Goal: Information Seeking & Learning: Understand process/instructions

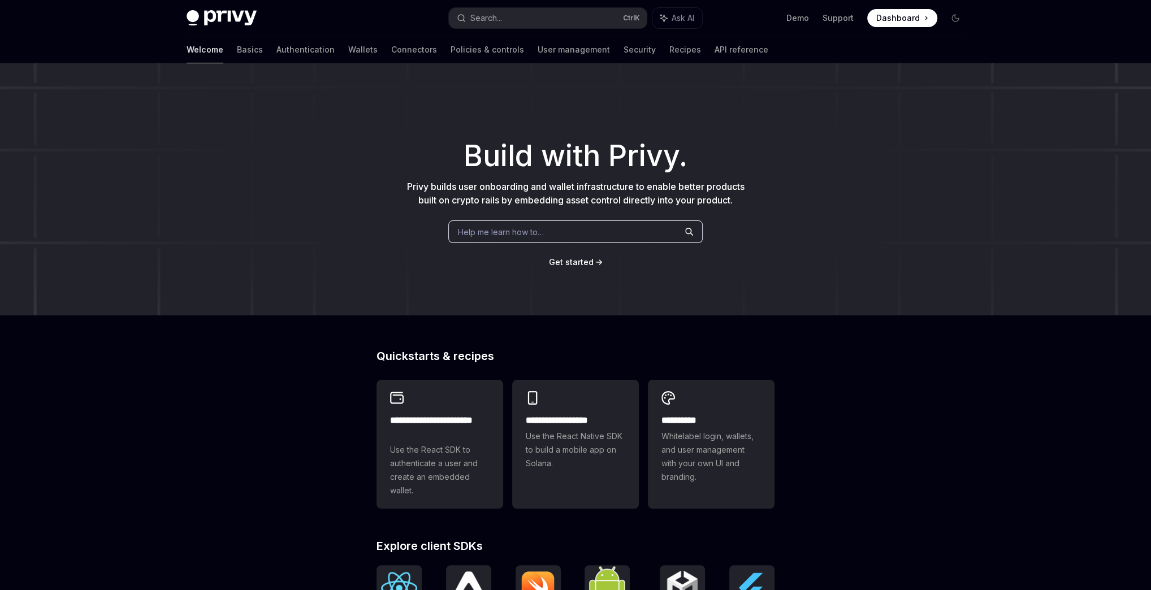
type textarea "*"
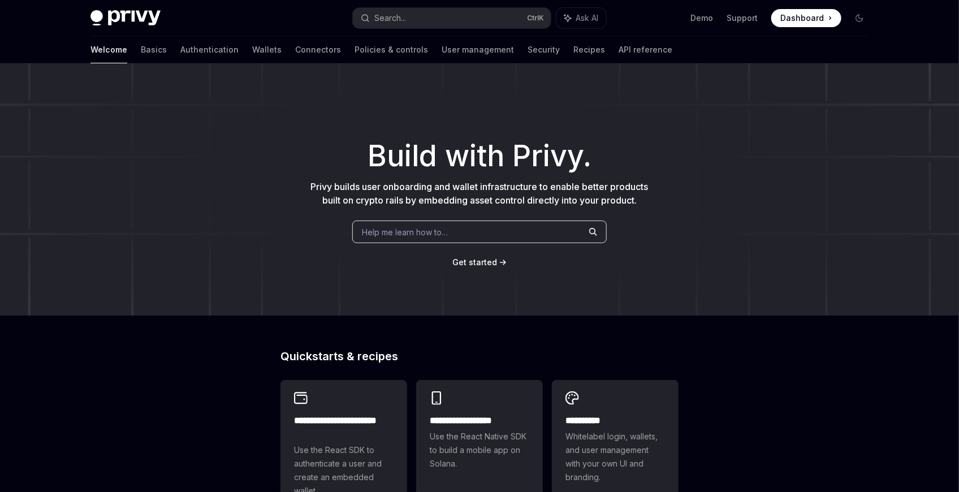
drag, startPoint x: 855, startPoint y: 5, endPoint x: 807, endPoint y: 405, distance: 403.2
click at [815, 399] on div "**********" at bounding box center [479, 485] width 959 height 844
click at [455, 11] on button "Search... Ctrl K" at bounding box center [452, 18] width 198 height 20
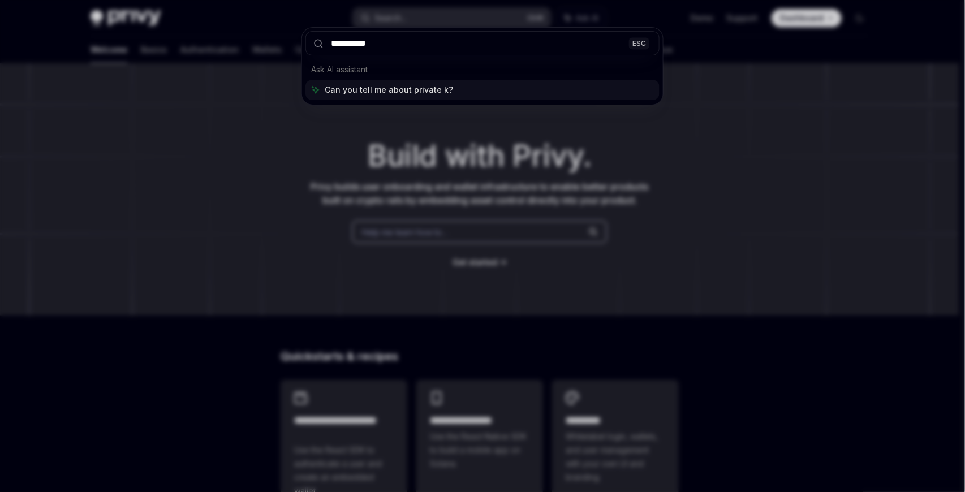
type input "**********"
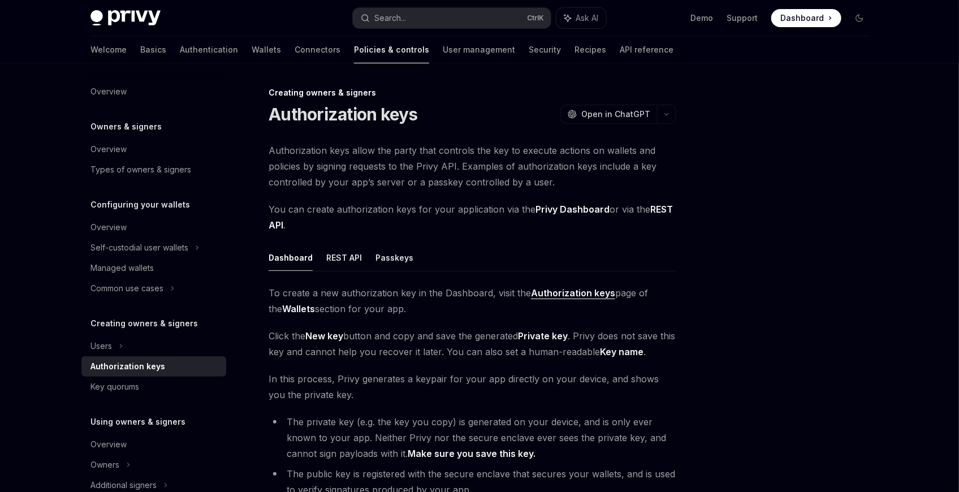
scroll to position [63, 0]
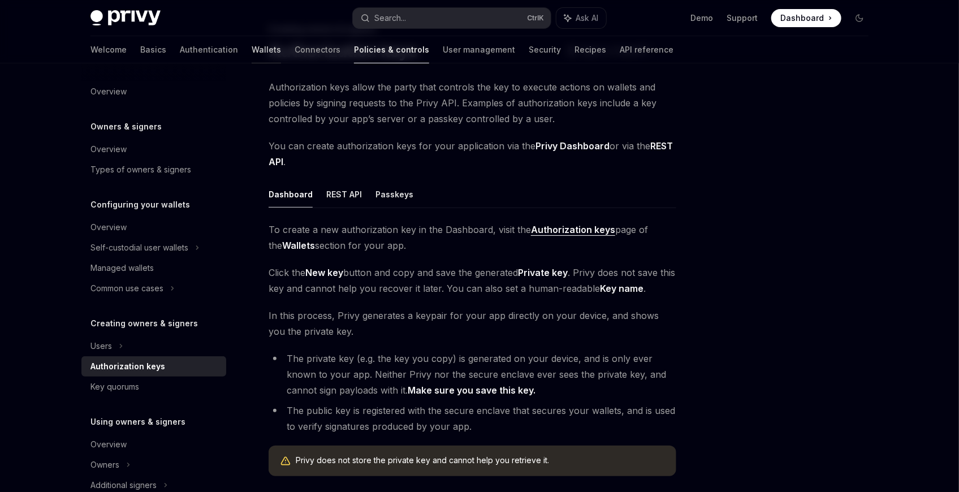
click at [252, 51] on link "Wallets" at bounding box center [266, 49] width 29 height 27
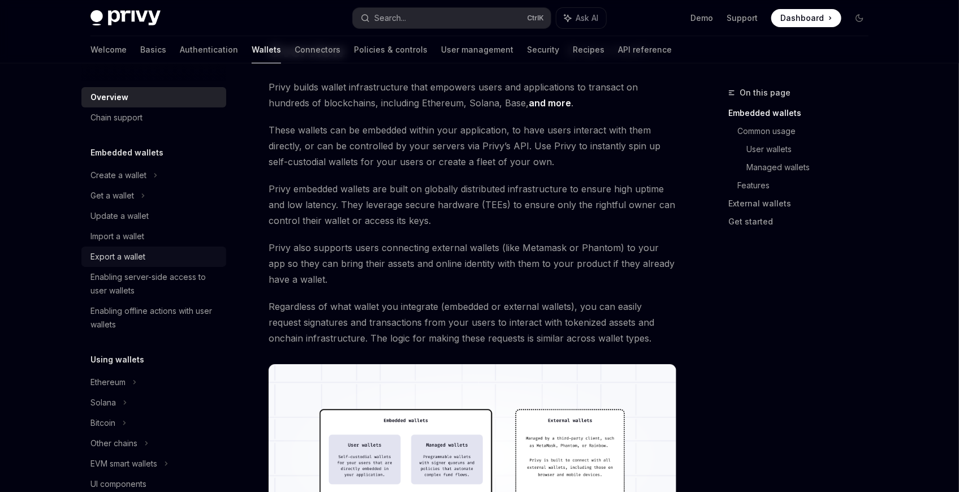
click at [128, 260] on div "Export a wallet" at bounding box center [117, 257] width 55 height 14
type textarea "*"
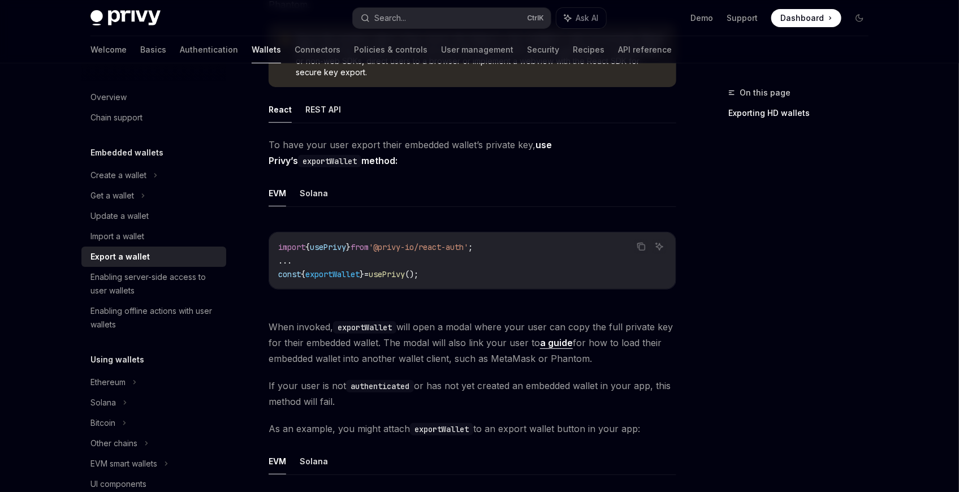
scroll to position [214, 0]
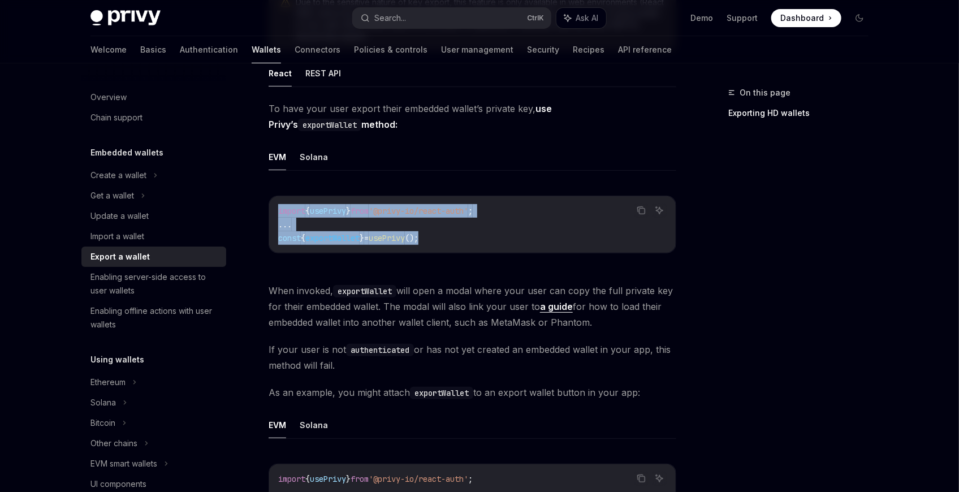
drag, startPoint x: 276, startPoint y: 208, endPoint x: 469, endPoint y: 240, distance: 195.5
click at [469, 240] on div "import { usePrivy } from '@privy-io/react-auth' ; ... const { exportWallet } = …" at bounding box center [472, 224] width 407 height 57
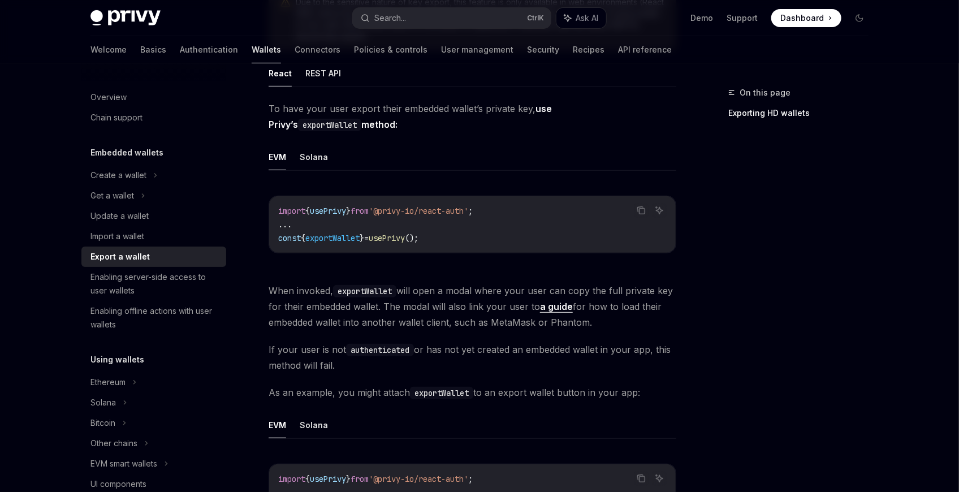
click at [429, 314] on span "When invoked, exportWallet will open a modal where your user can copy the full …" at bounding box center [473, 306] width 408 height 47
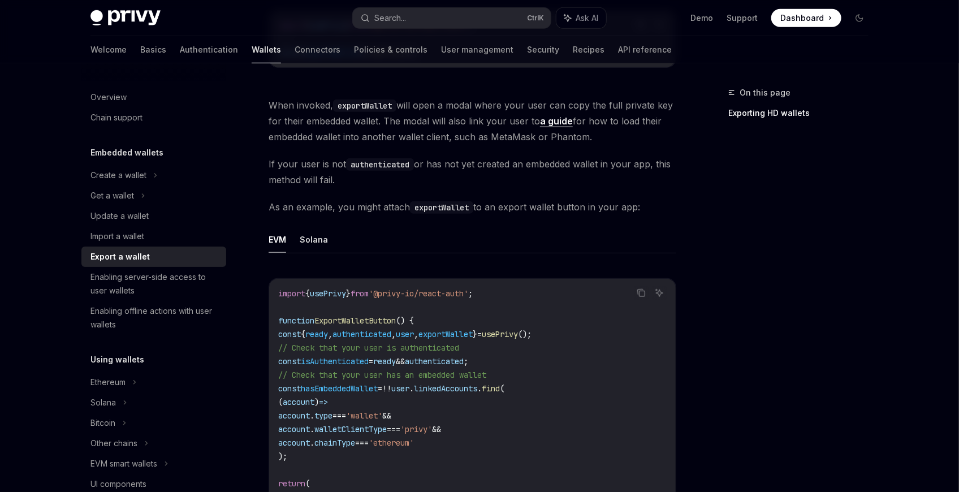
scroll to position [440, 0]
